Goal: Information Seeking & Learning: Learn about a topic

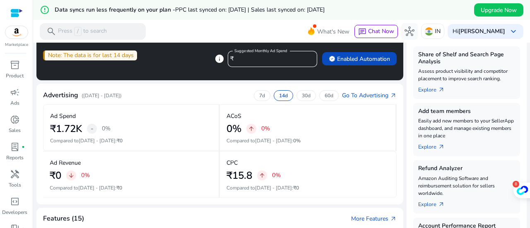
scroll to position [269, 0]
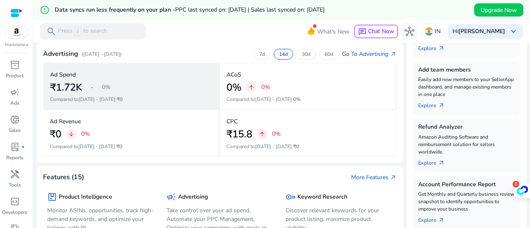
click at [135, 92] on div "₹1.72K - 0%" at bounding box center [131, 88] width 162 height 12
click at [92, 92] on span "-" at bounding box center [92, 87] width 3 height 10
click at [71, 87] on h2 "₹1.72K" at bounding box center [66, 88] width 32 height 12
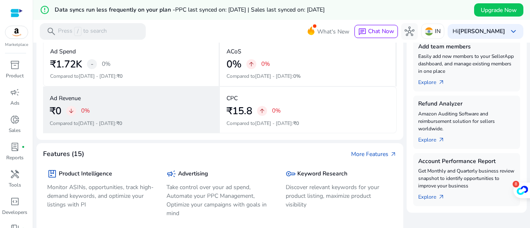
scroll to position [310, 0]
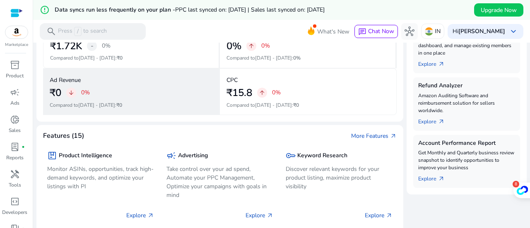
click at [130, 100] on div "Ad Revenue ₹0 arrow_downward 0% Compared to [DATE] - [DATE] : ₹0" at bounding box center [131, 91] width 177 height 47
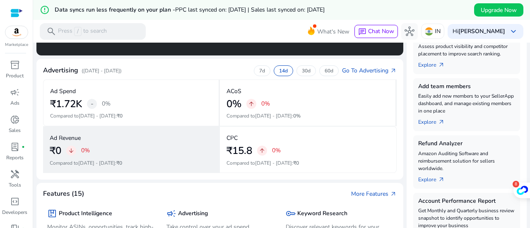
scroll to position [227, 0]
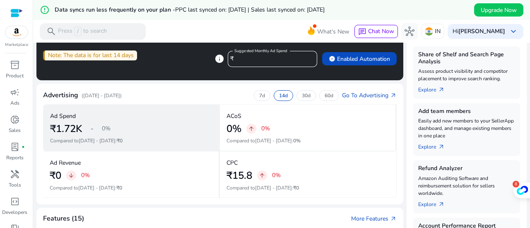
click at [90, 116] on div "Ad Spend" at bounding box center [131, 116] width 162 height 14
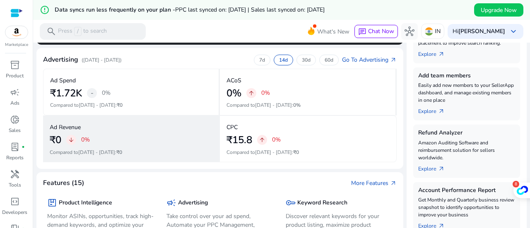
scroll to position [269, 0]
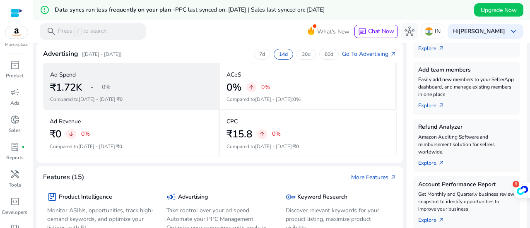
click at [109, 102] on span "[DATE] - [DATE]" at bounding box center [97, 99] width 37 height 7
click at [96, 87] on div "-" at bounding box center [92, 87] width 10 height 10
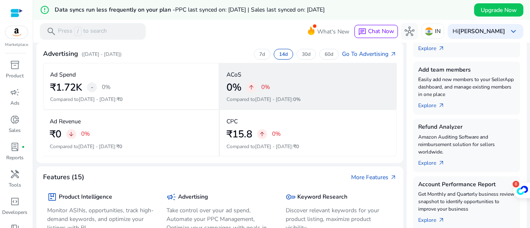
click at [245, 88] on div "0% arrow_upward 0%" at bounding box center [308, 88] width 162 height 12
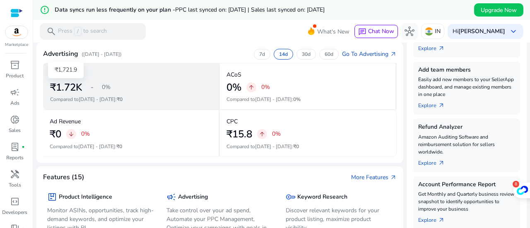
click at [73, 82] on h2 "₹1.72K" at bounding box center [66, 88] width 32 height 12
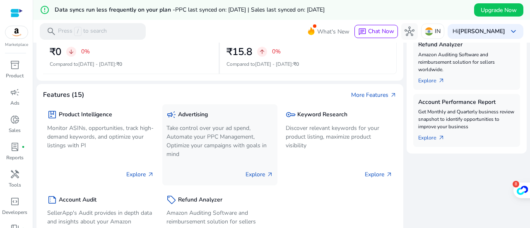
scroll to position [338, 0]
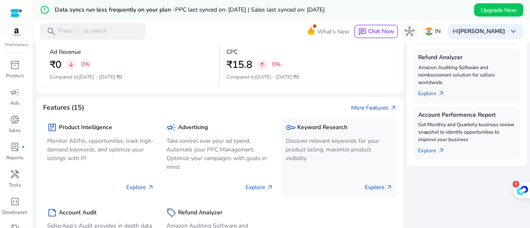
click at [303, 134] on div "key Keyword Research Discover relevant keywords for your product listing, maxim…" at bounding box center [339, 143] width 107 height 44
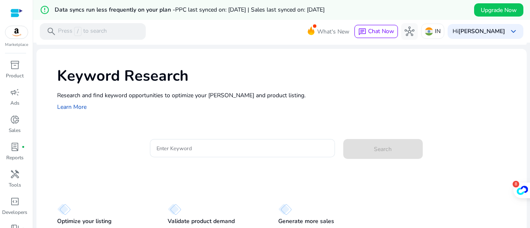
scroll to position [13, 0]
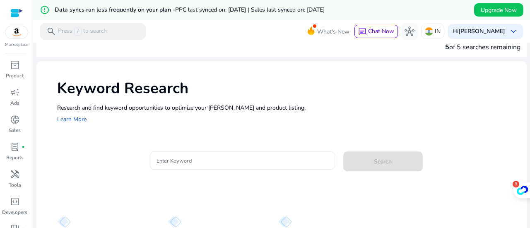
click at [229, 152] on div at bounding box center [243, 161] width 172 height 18
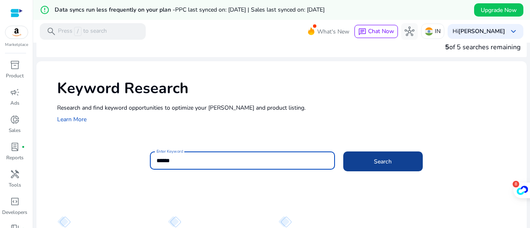
click at [364, 161] on span at bounding box center [384, 162] width 80 height 20
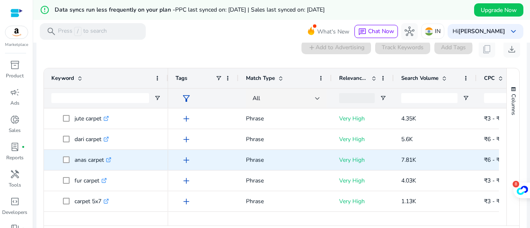
scroll to position [0, 0]
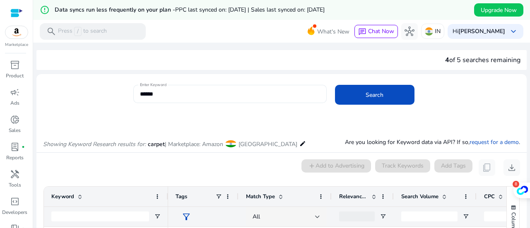
click at [205, 96] on input "******" at bounding box center [230, 94] width 180 height 9
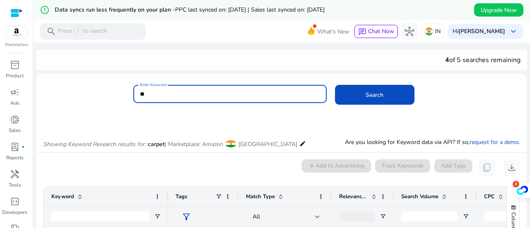
type input "*"
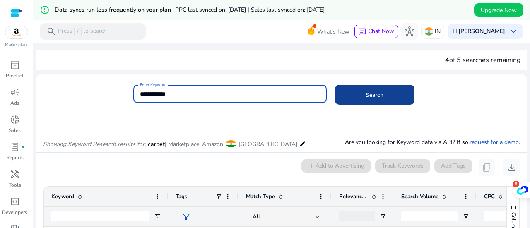
click at [348, 93] on span at bounding box center [375, 95] width 80 height 20
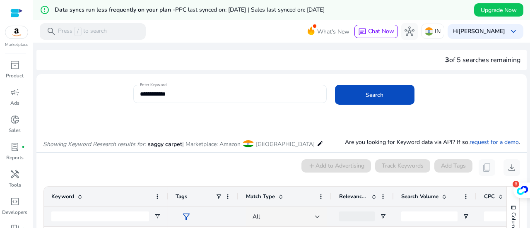
click at [141, 92] on input "**********" at bounding box center [230, 94] width 180 height 9
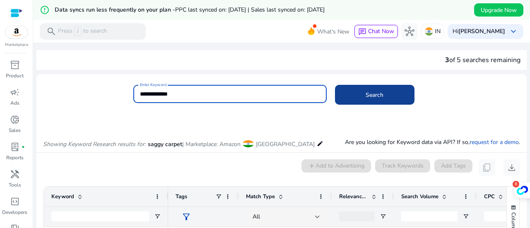
type input "**********"
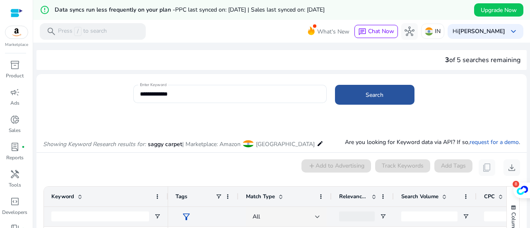
click at [343, 96] on span at bounding box center [375, 95] width 80 height 20
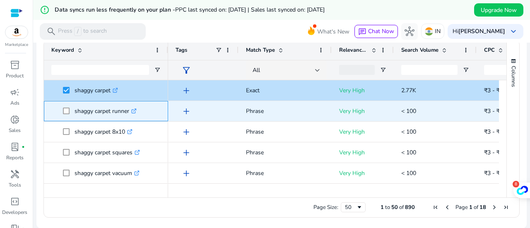
click at [61, 112] on span "shaggy carpet runner .st0{fill:#2c8af8}" at bounding box center [105, 111] width 109 height 17
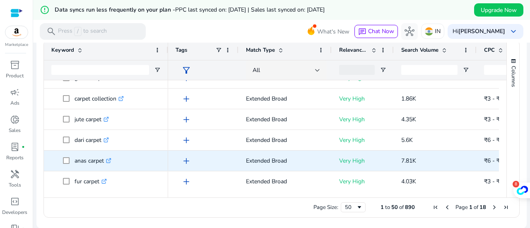
scroll to position [705, 0]
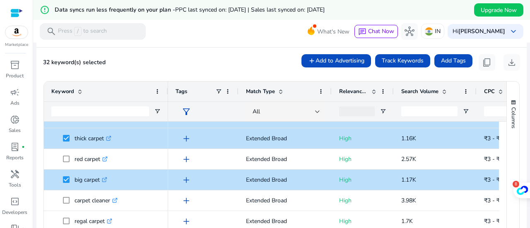
click at [499, 62] on div "add Add to Advertising Track Keywords Add Tags content_copy download" at bounding box center [411, 62] width 219 height 17
click at [507, 63] on span "download" at bounding box center [512, 63] width 10 height 10
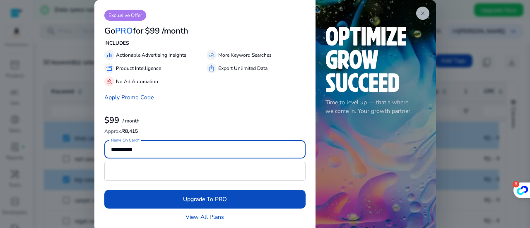
click at [428, 15] on app-icon "close" at bounding box center [423, 13] width 13 height 13
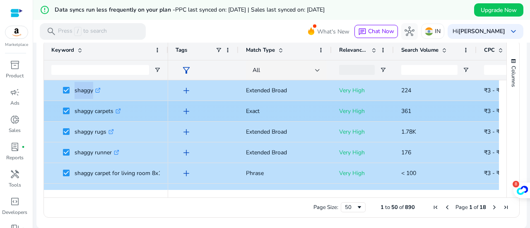
drag, startPoint x: 75, startPoint y: 88, endPoint x: 138, endPoint y: 116, distance: 69.0
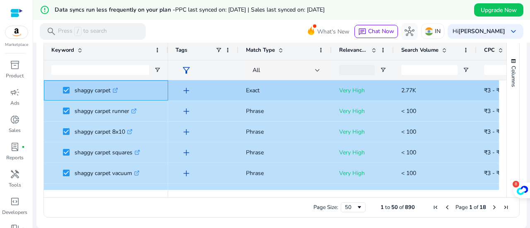
click at [124, 90] on span "shaggy carpet .st0{fill:#2c8af8}" at bounding box center [112, 90] width 98 height 17
click at [54, 85] on span "shaggy carpet .st0{fill:#2c8af8}" at bounding box center [105, 90] width 109 height 17
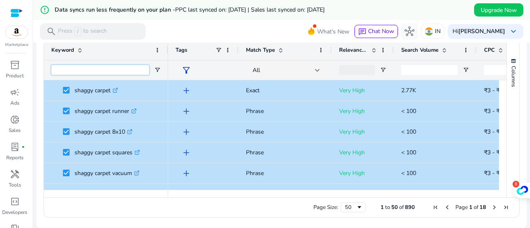
click at [64, 73] on input "Keyword Filter Input" at bounding box center [100, 70] width 98 height 10
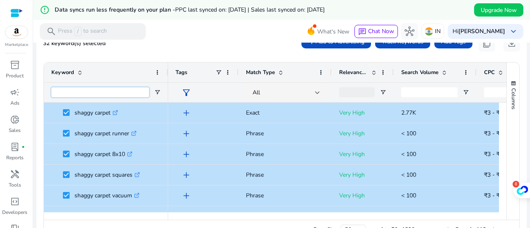
click at [89, 90] on input "Keyword Filter Input" at bounding box center [100, 92] width 98 height 10
type input "******"
click at [358, 92] on div at bounding box center [357, 92] width 36 height 10
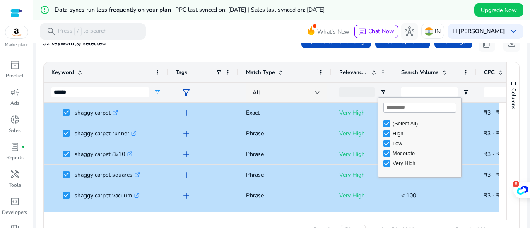
click at [398, 133] on div "High" at bounding box center [426, 134] width 66 height 6
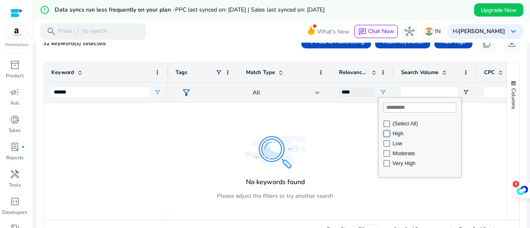
type input "********"
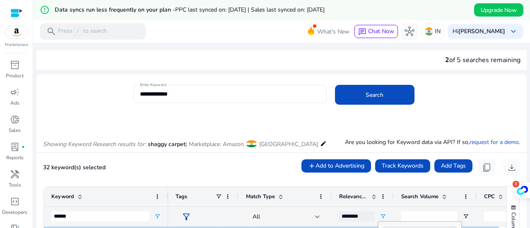
scroll to position [124, 0]
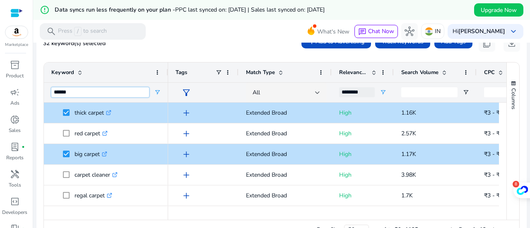
click at [92, 94] on input "******" at bounding box center [100, 92] width 98 height 10
type input "*"
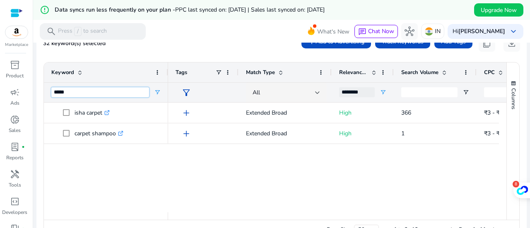
type input "******"
type input "***"
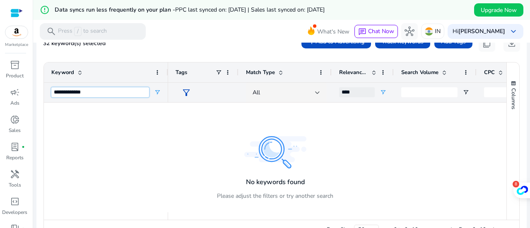
type input "**********"
click at [418, 90] on input "Search Volume Filter Input" at bounding box center [430, 92] width 56 height 10
type input "*"
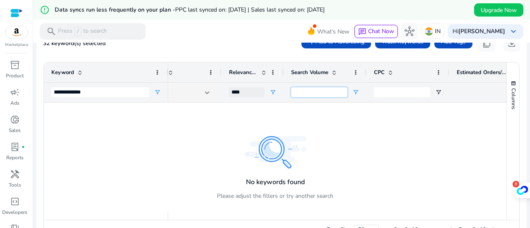
scroll to position [0, 0]
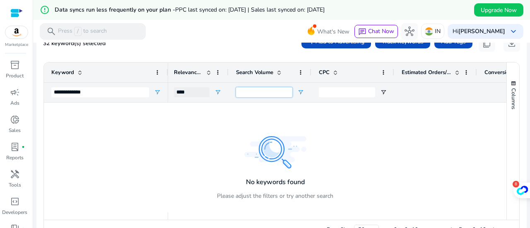
type input "***"
click at [335, 92] on input "CPC Filter Input" at bounding box center [347, 92] width 56 height 10
type input "***"
click at [421, 91] on div at bounding box center [436, 92] width 68 height 19
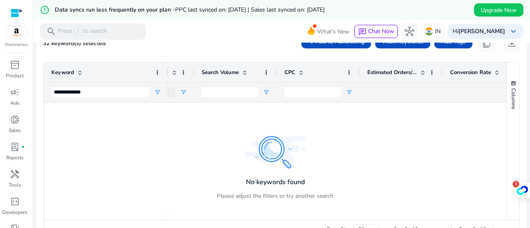
scroll to position [0, 205]
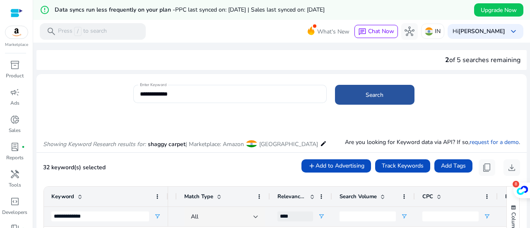
click at [368, 92] on span "Search" at bounding box center [375, 95] width 18 height 9
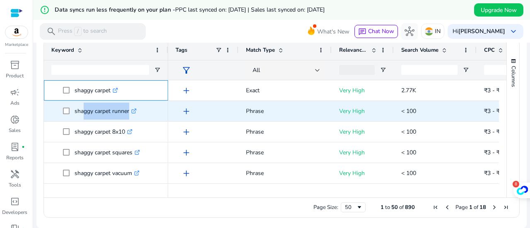
drag, startPoint x: 73, startPoint y: 92, endPoint x: 73, endPoint y: 104, distance: 12.4
drag, startPoint x: 75, startPoint y: 92, endPoint x: 74, endPoint y: 115, distance: 23.2
click at [148, 109] on span "shaggy carpet runner .st0{fill:#2c8af8}" at bounding box center [112, 111] width 98 height 17
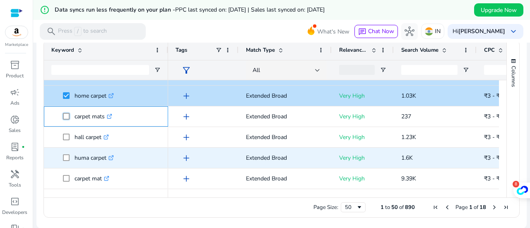
scroll to position [414, 0]
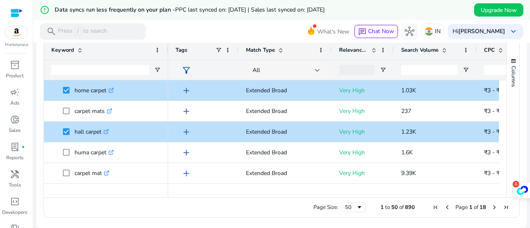
click at [311, 71] on div "All" at bounding box center [284, 70] width 63 height 9
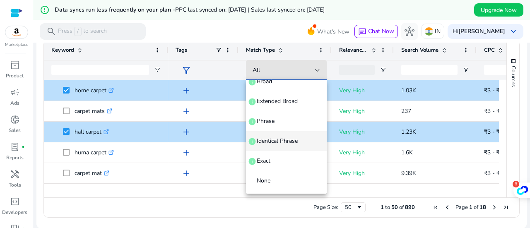
scroll to position [0, 0]
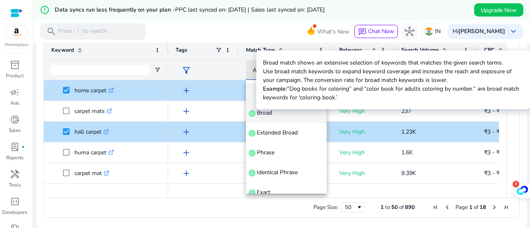
click at [255, 112] on span "info" at bounding box center [252, 113] width 8 height 8
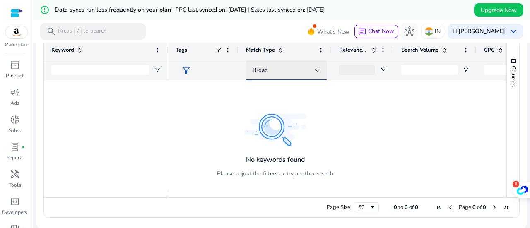
click at [318, 72] on div at bounding box center [317, 70] width 5 height 10
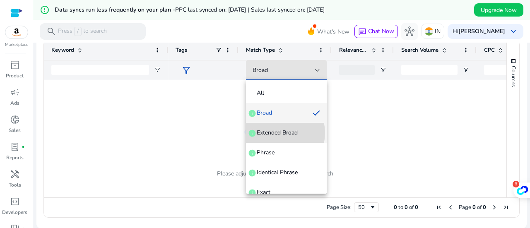
click at [279, 133] on span "Extended Broad" at bounding box center [277, 133] width 41 height 8
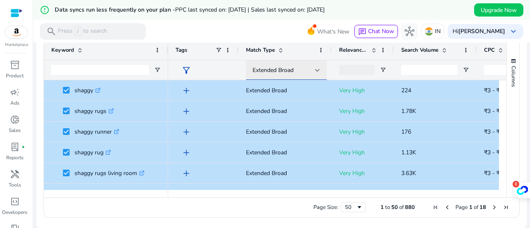
click at [308, 70] on div "Extended Broad" at bounding box center [284, 70] width 63 height 9
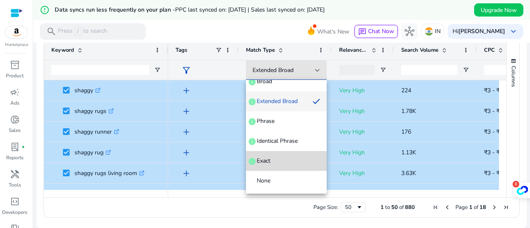
click at [288, 157] on span "Exact info" at bounding box center [287, 161] width 68 height 8
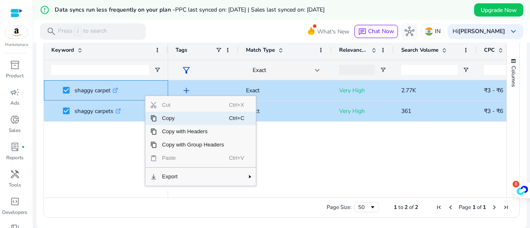
click at [166, 119] on span "Copy" at bounding box center [193, 118] width 72 height 13
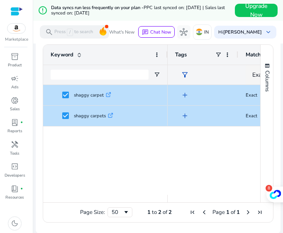
click at [232, 158] on div "add Exact Very High add Exact Very High" at bounding box center [213, 140] width 92 height 110
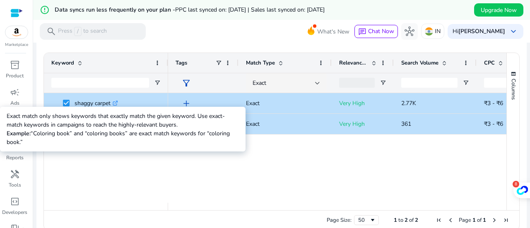
scroll to position [92, 0]
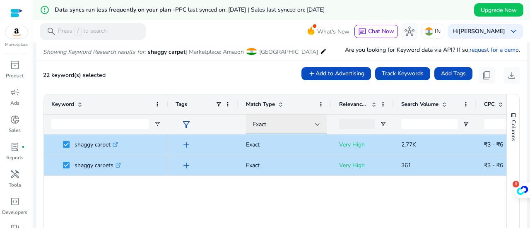
click at [310, 126] on div "Exact" at bounding box center [284, 124] width 63 height 9
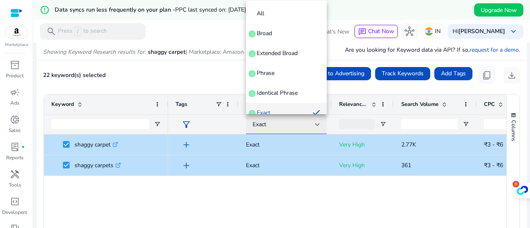
scroll to position [9, 0]
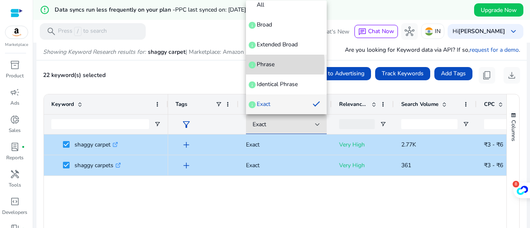
click at [257, 63] on span "Phrase" at bounding box center [266, 65] width 18 height 8
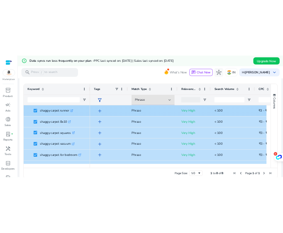
scroll to position [56, 0]
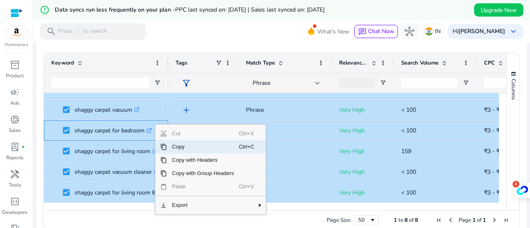
click at [168, 147] on span "Copy" at bounding box center [203, 146] width 72 height 13
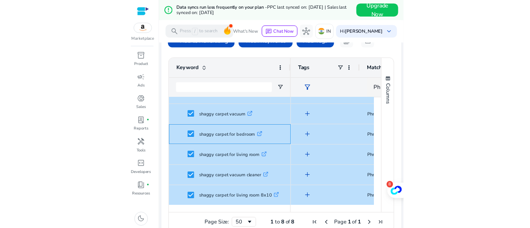
scroll to position [140, 0]
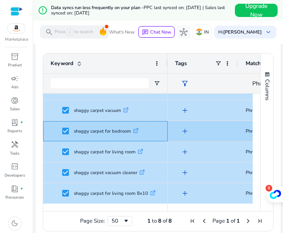
drag, startPoint x: 163, startPoint y: 126, endPoint x: 162, endPoint y: 114, distance: 11.7
click at [163, 126] on div "shaggy carpet for bedroom .st0{fill:#2c8af8}" at bounding box center [105, 131] width 124 height 20
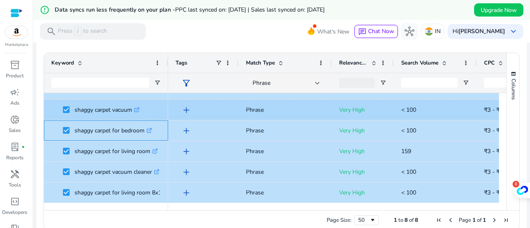
scroll to position [5, 0]
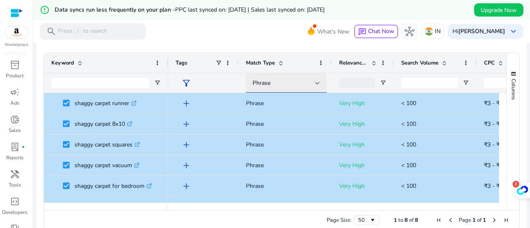
click at [304, 81] on div "Phrase" at bounding box center [284, 83] width 63 height 9
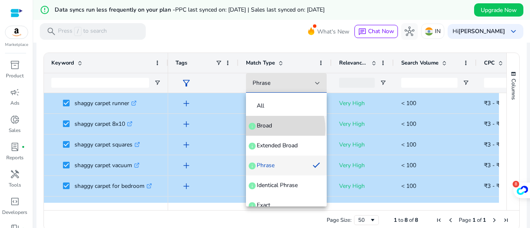
click at [274, 129] on span "Broad info" at bounding box center [287, 126] width 68 height 8
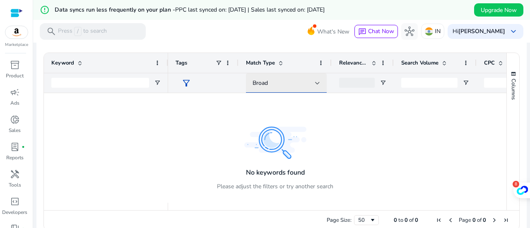
click at [274, 84] on div "Broad" at bounding box center [284, 83] width 63 height 9
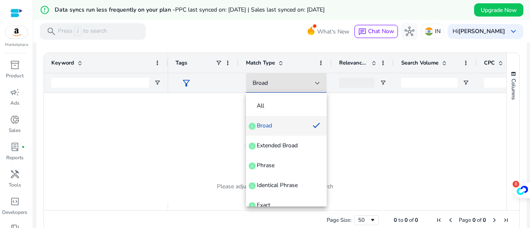
click at [103, 84] on div at bounding box center [265, 114] width 530 height 228
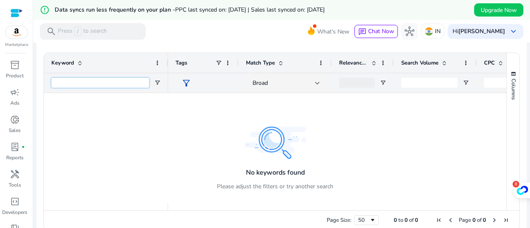
click at [103, 82] on input "Keyword Filter Input" at bounding box center [100, 83] width 98 height 10
click at [284, 79] on div "Broad" at bounding box center [284, 83] width 63 height 9
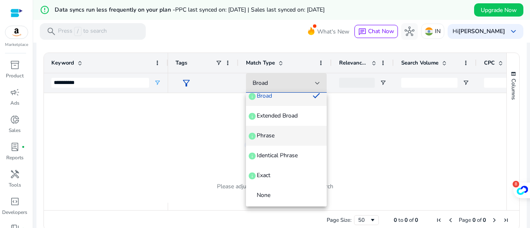
scroll to position [31, 0]
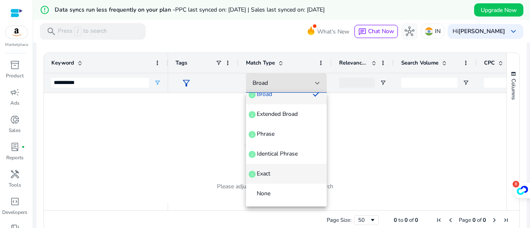
click at [284, 168] on mat-option "Exact info" at bounding box center [286, 174] width 81 height 20
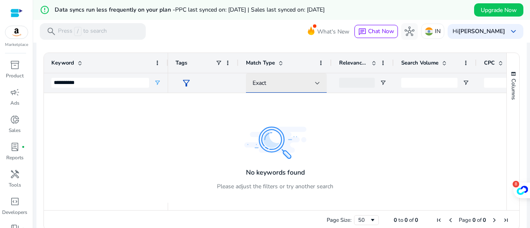
click at [314, 87] on div "Exact" at bounding box center [284, 83] width 63 height 9
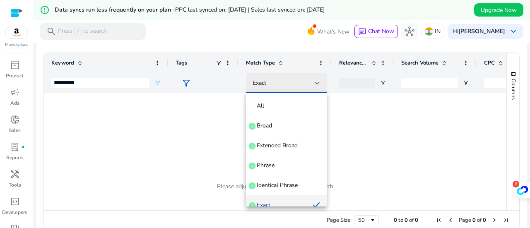
scroll to position [9, 0]
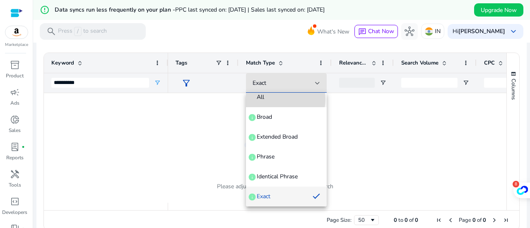
click at [284, 99] on span "All" at bounding box center [287, 97] width 68 height 8
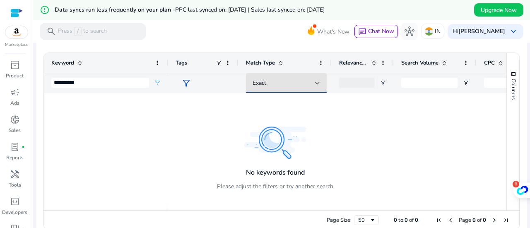
scroll to position [3, 0]
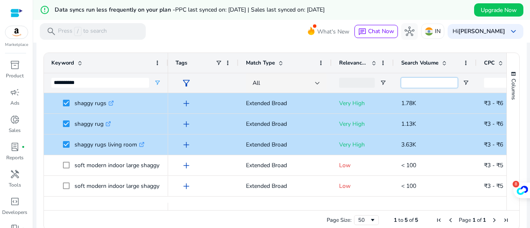
click at [412, 82] on input "Search Volume Filter Input" at bounding box center [430, 83] width 56 height 10
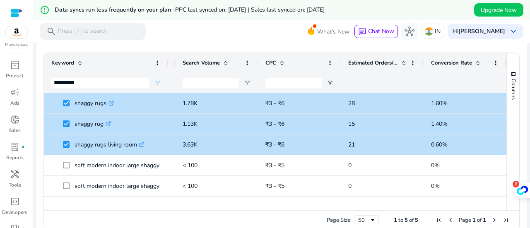
drag, startPoint x: 467, startPoint y: 211, endPoint x: 453, endPoint y: 211, distance: 13.3
click at [453, 211] on div "Page Size: 50 1 to 5 of 5 Page 1 of 1" at bounding box center [282, 221] width 476 height 20
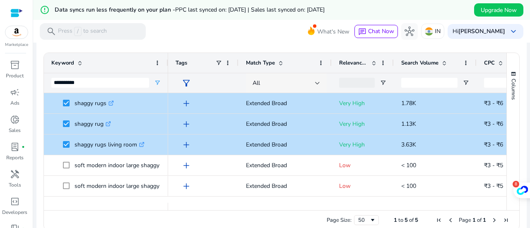
click at [316, 80] on div "All" at bounding box center [287, 83] width 68 height 20
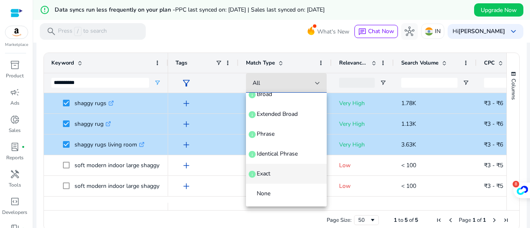
click at [286, 170] on span "Exact info" at bounding box center [287, 174] width 68 height 8
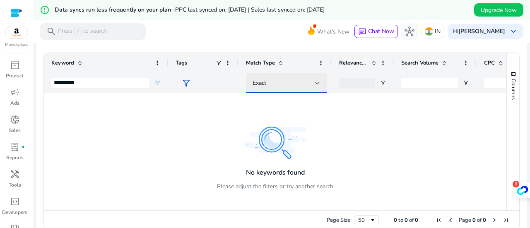
click at [310, 83] on div "Exact" at bounding box center [284, 83] width 63 height 9
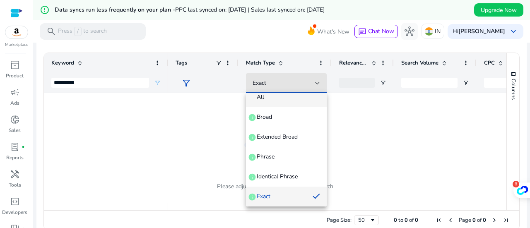
click at [283, 95] on span "All" at bounding box center [287, 97] width 68 height 8
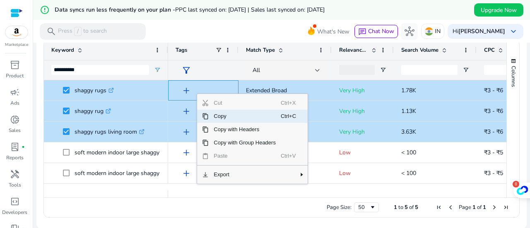
click at [219, 117] on span "Copy" at bounding box center [245, 116] width 72 height 13
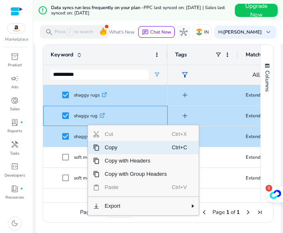
click at [109, 145] on span "Copy" at bounding box center [135, 147] width 72 height 13
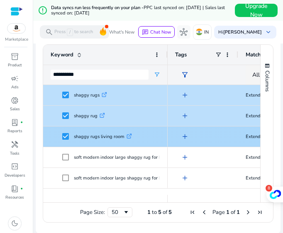
drag, startPoint x: 104, startPoint y: 136, endPoint x: 106, endPoint y: 124, distance: 12.1
click at [104, 132] on p "shaggy rugs living room .st0{fill:#2c8af8}" at bounding box center [103, 136] width 58 height 17
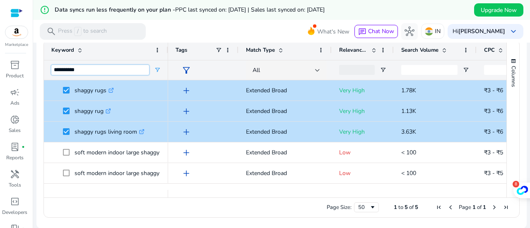
click at [93, 70] on input "**********" at bounding box center [100, 70] width 98 height 10
type input "*"
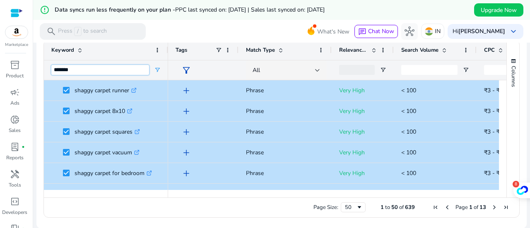
type input "******"
click at [156, 68] on span "Open Filter Menu" at bounding box center [157, 70] width 7 height 7
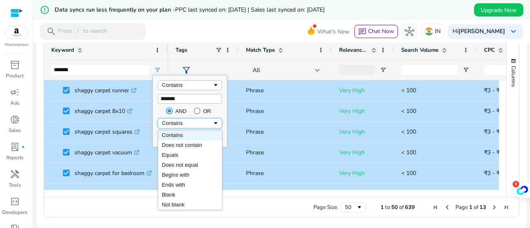
click at [204, 122] on div "Contains" at bounding box center [187, 123] width 51 height 6
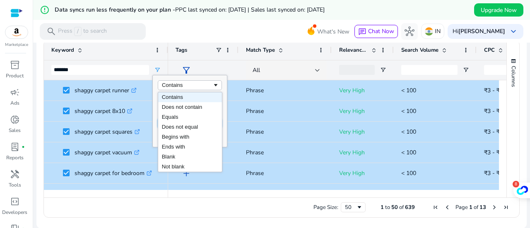
click at [197, 85] on div "Contains" at bounding box center [187, 85] width 51 height 6
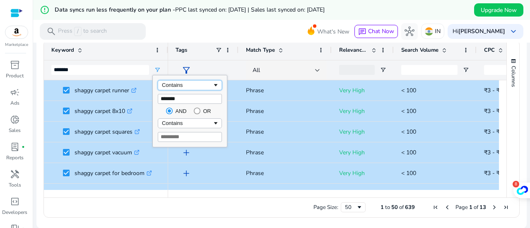
click at [207, 86] on div "Contains" at bounding box center [187, 85] width 51 height 6
click at [200, 67] on div "filter_alt" at bounding box center [204, 70] width 56 height 19
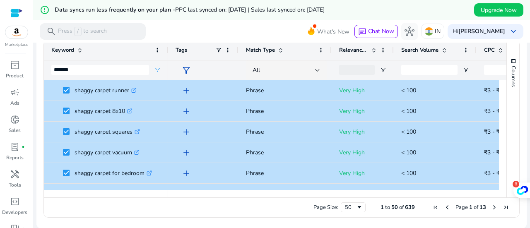
click at [189, 68] on span "filter_alt" at bounding box center [187, 70] width 10 height 10
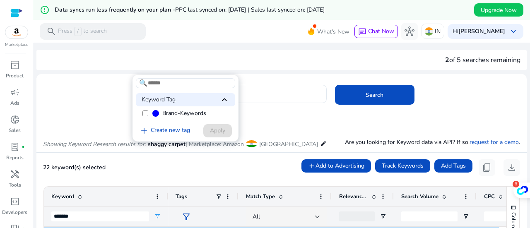
scroll to position [147, 0]
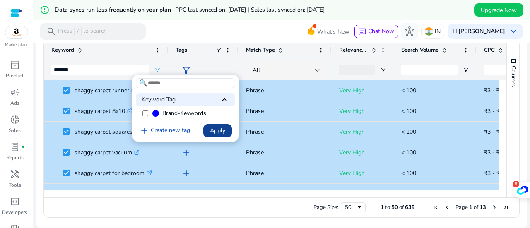
click at [216, 131] on span "Apply" at bounding box center [217, 130] width 15 height 9
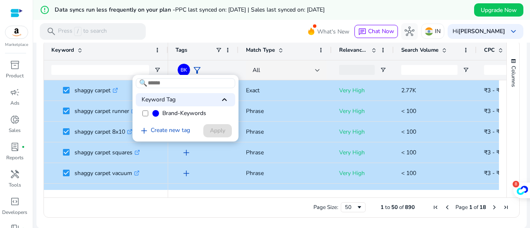
click at [280, 118] on div at bounding box center [265, 114] width 530 height 228
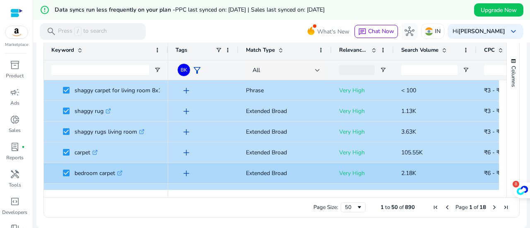
scroll to position [0, 0]
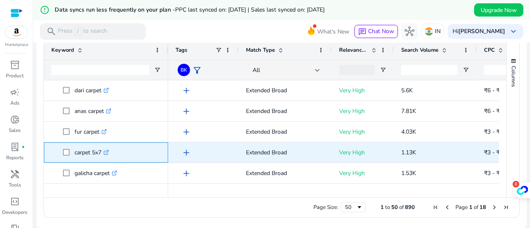
click at [72, 150] on span at bounding box center [69, 152] width 12 height 17
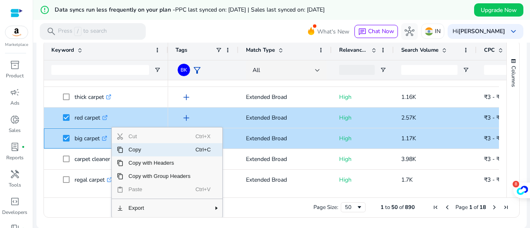
click at [124, 148] on span "Copy" at bounding box center [160, 149] width 72 height 13
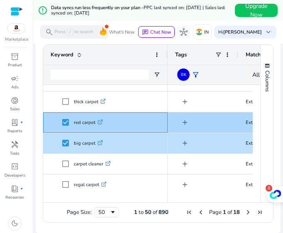
click at [131, 118] on span "red carpet .st0{fill:#2c8af8}" at bounding box center [111, 122] width 98 height 17
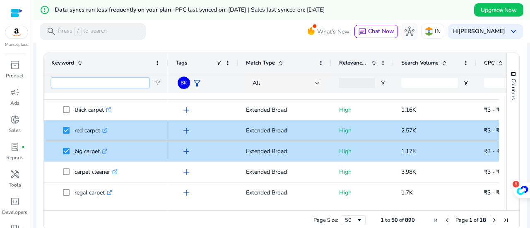
click at [88, 80] on input "Keyword Filter Input" at bounding box center [100, 83] width 98 height 10
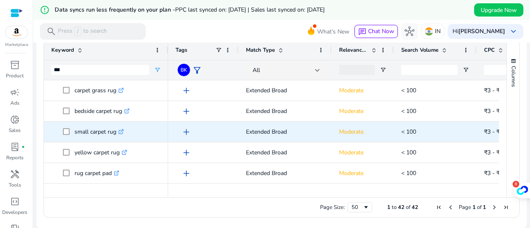
click at [65, 126] on span at bounding box center [69, 132] width 12 height 17
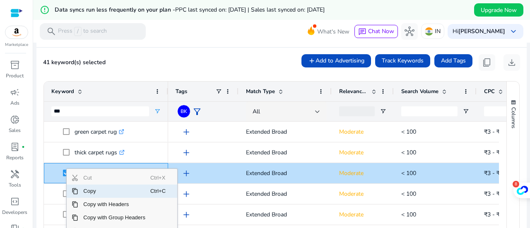
click at [81, 189] on span "Copy" at bounding box center [114, 191] width 72 height 13
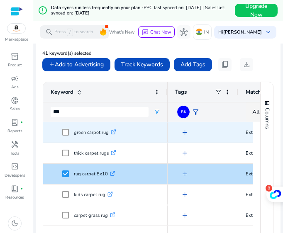
click at [46, 125] on div "green carpet rug .st0{fill:#2c8af8}" at bounding box center [105, 132] width 124 height 20
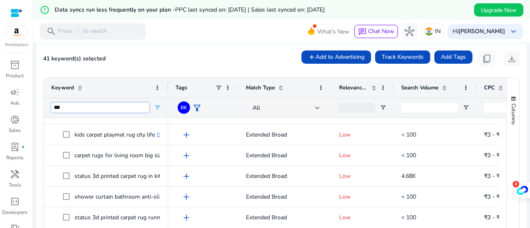
click at [76, 109] on input "***" at bounding box center [100, 108] width 98 height 10
type input "*"
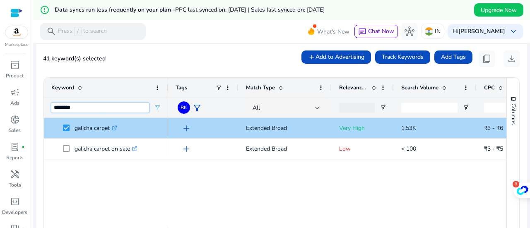
type input "*******"
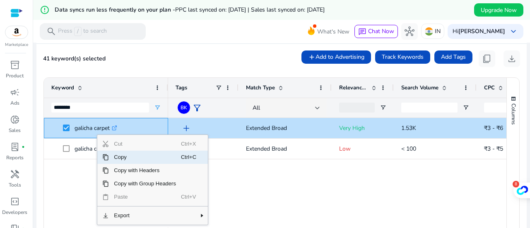
click at [111, 156] on span "Copy" at bounding box center [145, 157] width 72 height 13
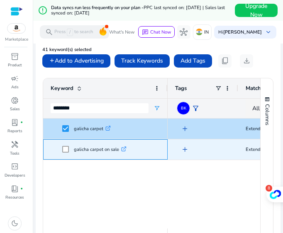
click at [75, 145] on p "galicha carpet on sale .st0{fill:#2c8af8}" at bounding box center [100, 149] width 53 height 17
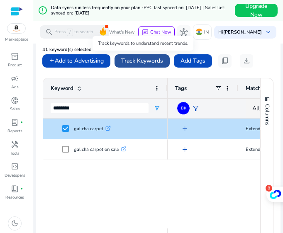
click at [155, 61] on span "Track Keywords" at bounding box center [142, 60] width 42 height 9
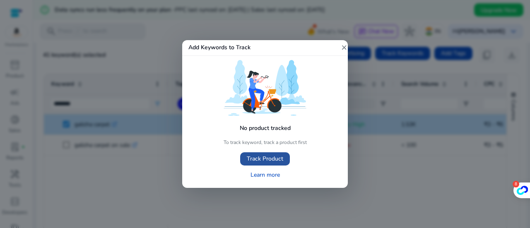
click at [259, 153] on span "button" at bounding box center [265, 159] width 50 height 20
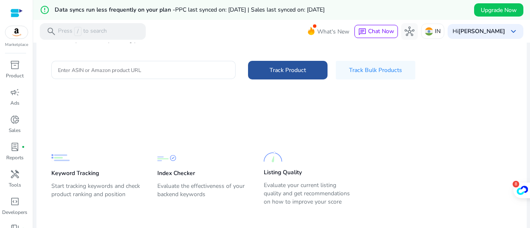
click at [300, 73] on span "Track Product" at bounding box center [288, 70] width 36 height 9
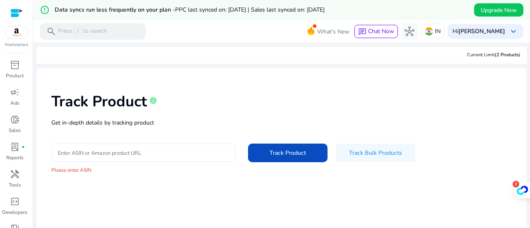
click at [133, 155] on input "Enter ASIN or Amazon product URL" at bounding box center [143, 152] width 171 height 9
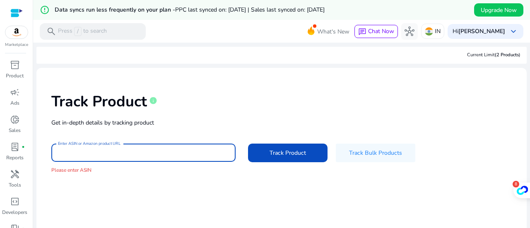
type input "**********"
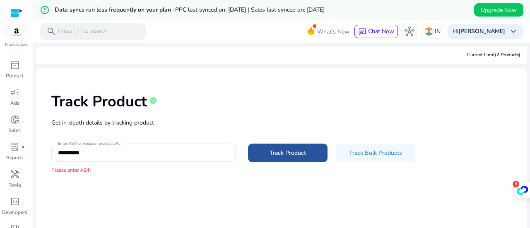
click at [272, 155] on span "Track Product" at bounding box center [288, 153] width 36 height 9
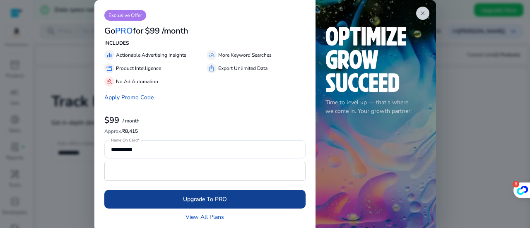
drag, startPoint x: 196, startPoint y: 203, endPoint x: 152, endPoint y: 208, distance: 43.8
click at [153, 208] on button "Upgrade To PRO" at bounding box center [204, 199] width 201 height 19
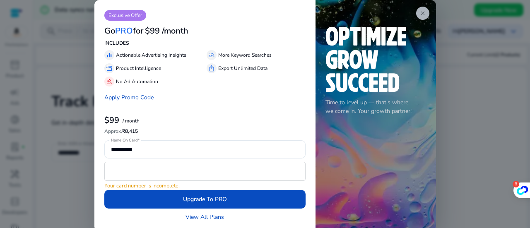
click at [426, 11] on app-icon "close" at bounding box center [423, 13] width 13 height 13
